Goal: Navigation & Orientation: Find specific page/section

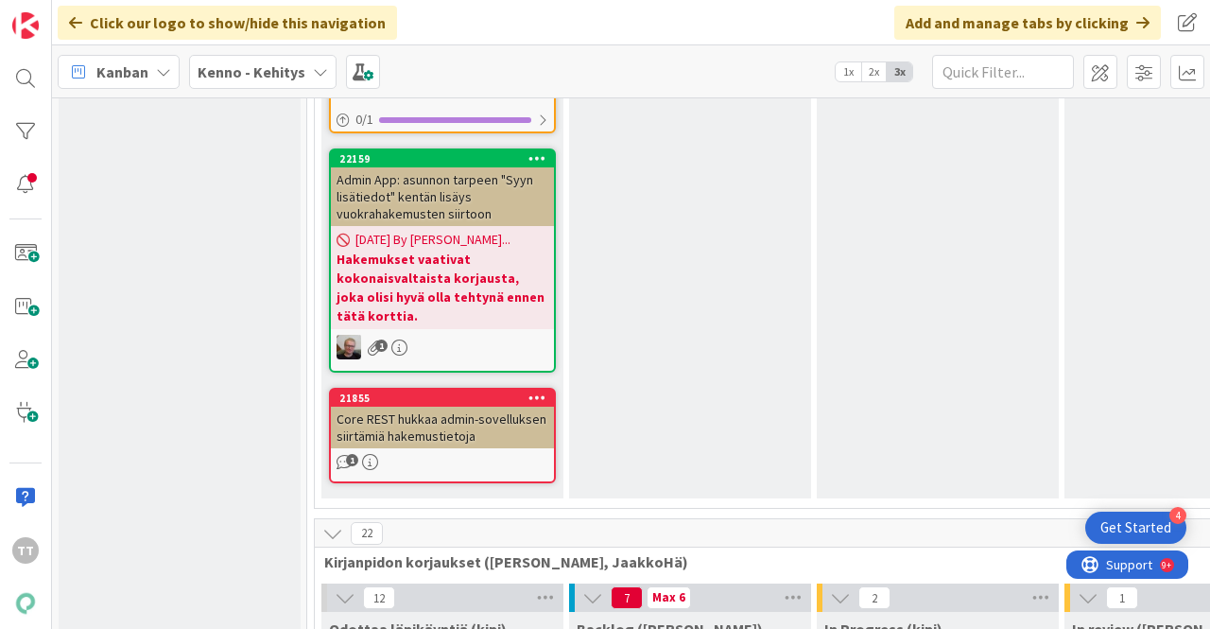
scroll to position [13236, 0]
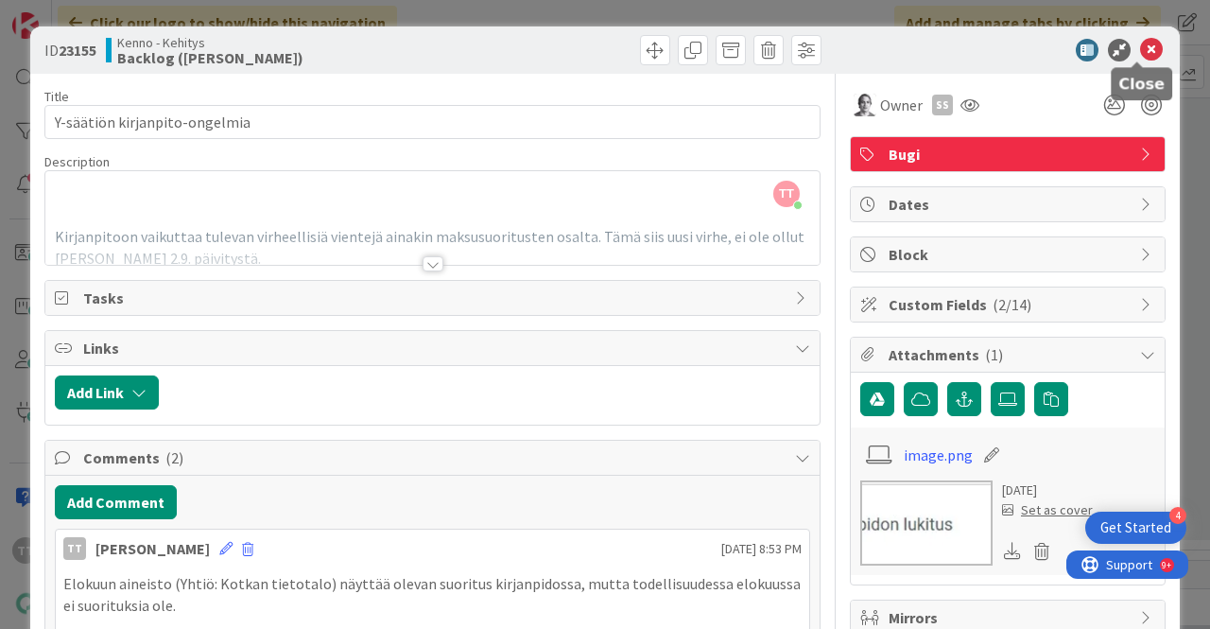
click at [1140, 59] on icon at bounding box center [1151, 50] width 23 height 23
